Goal: Information Seeking & Learning: Learn about a topic

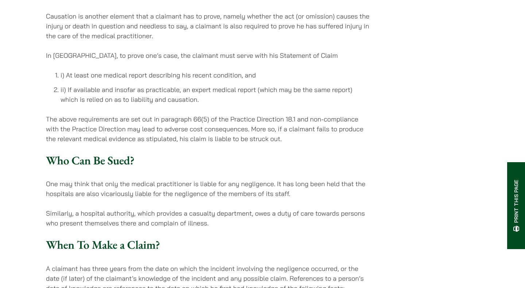
scroll to position [1050, 0]
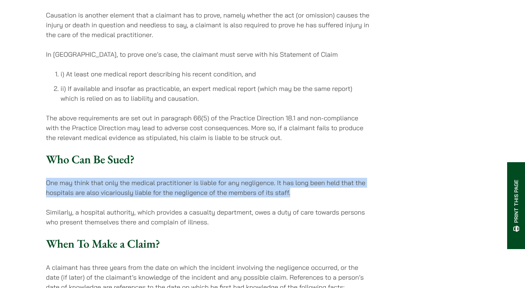
drag, startPoint x: 298, startPoint y: 143, endPoint x: 269, endPoint y: 119, distance: 36.8
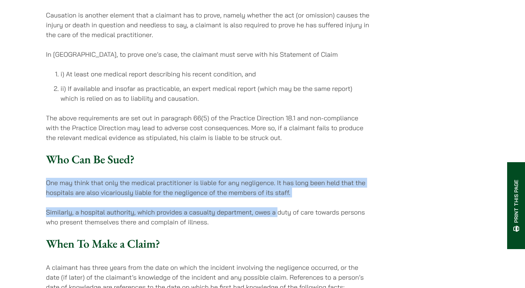
drag, startPoint x: 272, startPoint y: 128, endPoint x: 278, endPoint y: 159, distance: 31.8
click at [278, 208] on p "Similarly, a hospital authority, which provides a casualty department, owes a d…" at bounding box center [208, 218] width 325 height 20
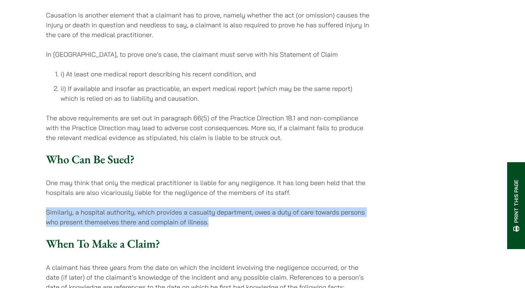
drag, startPoint x: 293, startPoint y: 171, endPoint x: 270, endPoint y: 152, distance: 29.5
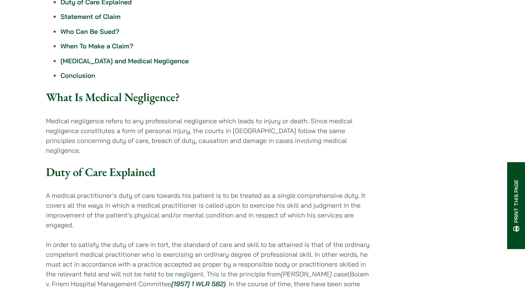
scroll to position [0, 0]
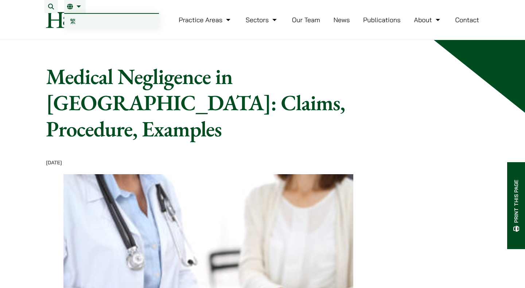
click at [68, 22] on link "繁" at bounding box center [111, 21] width 95 height 15
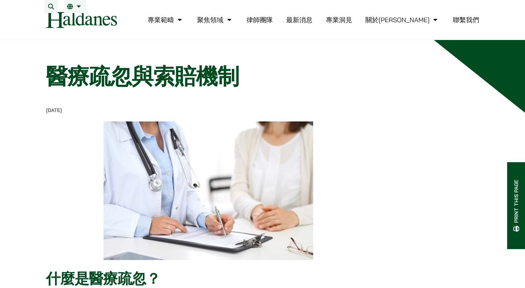
click at [272, 24] on link "律師團隊" at bounding box center [259, 20] width 26 height 8
click at [312, 24] on link "最新消息" at bounding box center [299, 20] width 26 height 8
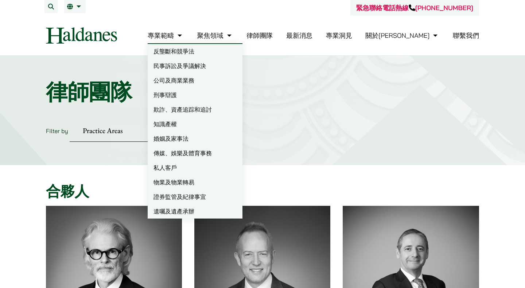
click at [211, 166] on link "私人客戶" at bounding box center [195, 168] width 95 height 15
